Goal: Use online tool/utility: Use online tool/utility

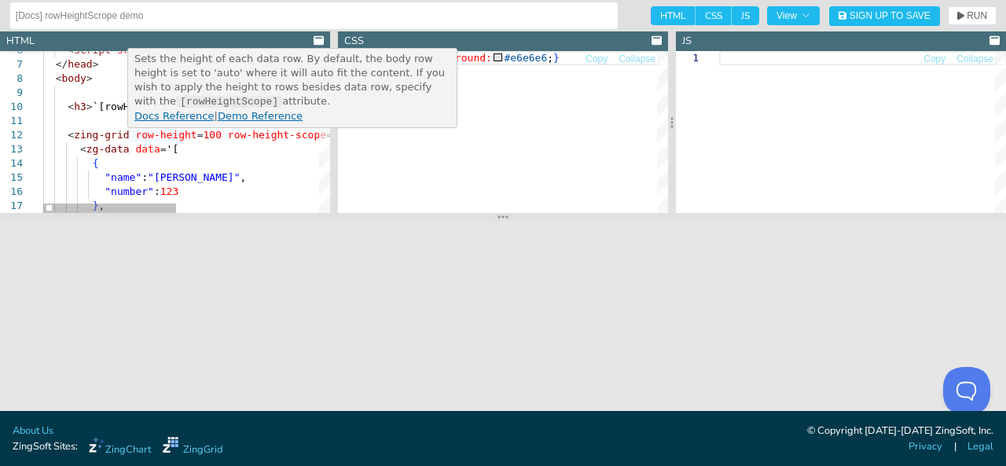
type textarea "<zing-grid row-height=100 row-height-scope="all"> <zg-data data='[ { "name": "[…"
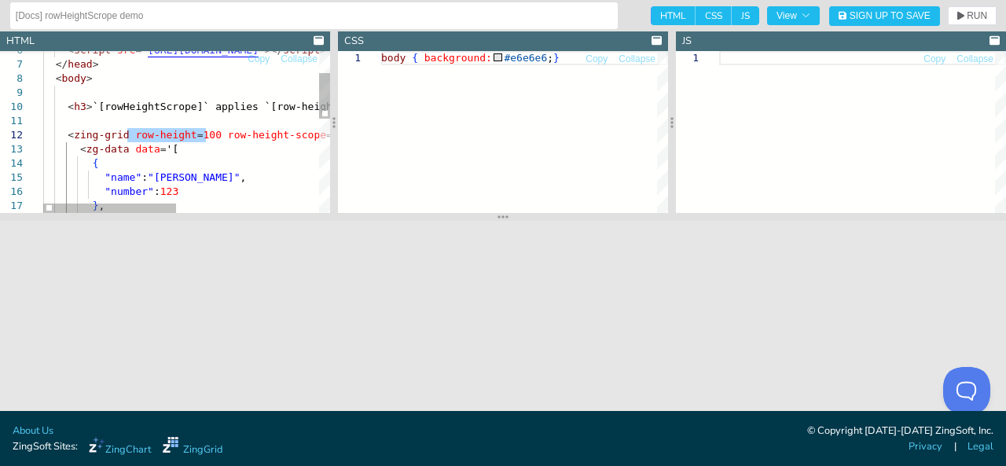
drag, startPoint x: 127, startPoint y: 134, endPoint x: 206, endPoint y: 136, distance: 78.7
click at [206, 136] on div "< script src = " [URL][DOMAIN_NAME] " ></ script > </ head > < body > < h3 > `[…" at bounding box center [340, 258] width 595 height 572
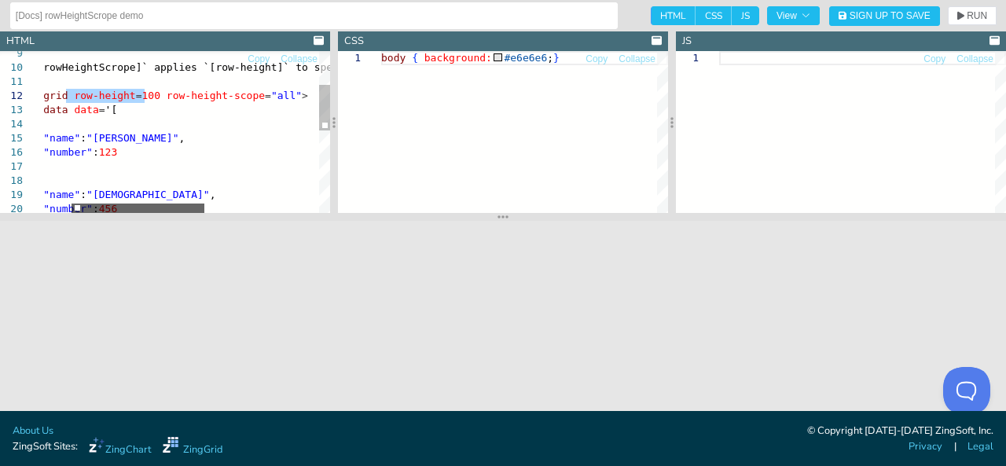
click at [179, 204] on div at bounding box center [138, 208] width 133 height 9
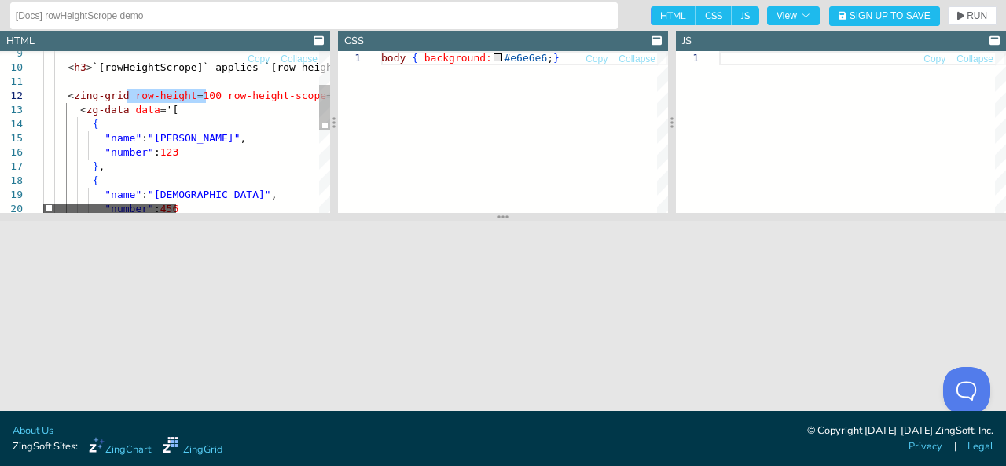
click at [71, 204] on div at bounding box center [109, 208] width 133 height 9
